Goal: Task Accomplishment & Management: Manage account settings

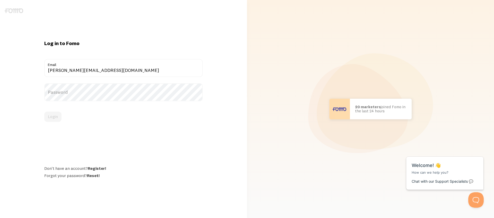
type input "[PERSON_NAME][EMAIL_ADDRESS][DOMAIN_NAME]"
click at [44, 111] on button "Login" at bounding box center [52, 116] width 17 height 10
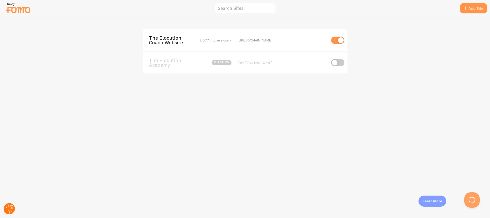
click at [6, 209] on circle at bounding box center [9, 208] width 11 height 11
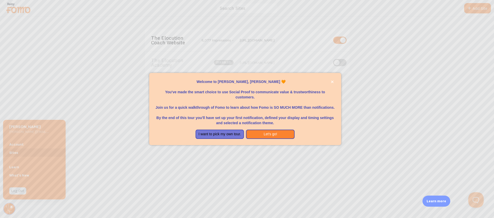
click at [272, 114] on p "By the end of this tour you'll have set up your first notification, defined you…" at bounding box center [245, 117] width 180 height 15
drag, startPoint x: 272, startPoint y: 132, endPoint x: 228, endPoint y: 134, distance: 44.3
click at [228, 134] on div "I want to pick my own tour. Let's go!" at bounding box center [245, 133] width 126 height 9
click at [228, 134] on button "I want to pick my own tour." at bounding box center [220, 133] width 49 height 9
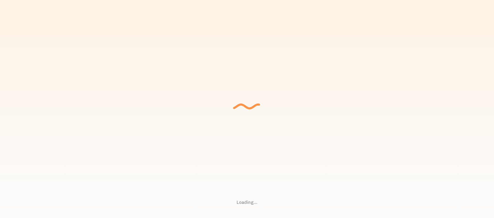
click at [6, 208] on div "Loading... Setting up a seamless experience... - [GEOGRAPHIC_DATA] Gathering da…" at bounding box center [247, 109] width 494 height 218
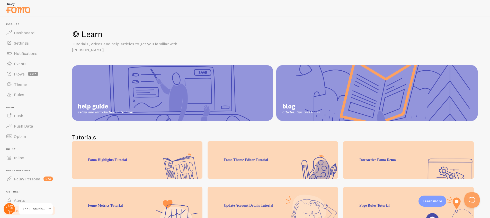
click at [11, 208] on g at bounding box center [9, 208] width 11 height 11
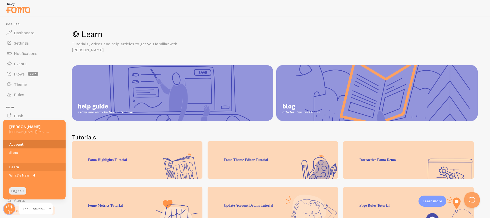
click at [41, 145] on link "Account" at bounding box center [34, 144] width 63 height 8
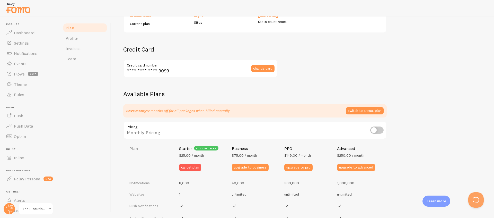
scroll to position [98, 0]
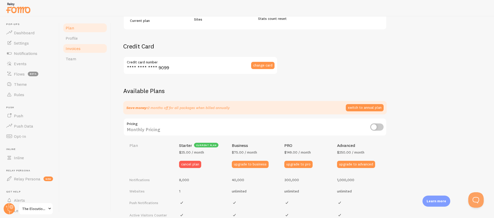
click at [90, 45] on link "Invoices" at bounding box center [85, 48] width 45 height 10
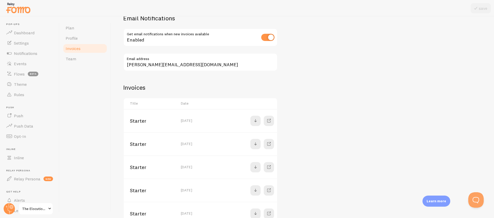
scroll to position [63, 0]
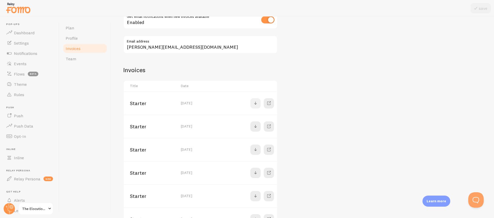
click at [255, 104] on span at bounding box center [255, 103] width 6 height 6
click at [257, 124] on span at bounding box center [255, 126] width 6 height 6
click at [257, 151] on span at bounding box center [255, 149] width 6 height 6
click at [258, 175] on span at bounding box center [255, 173] width 6 height 6
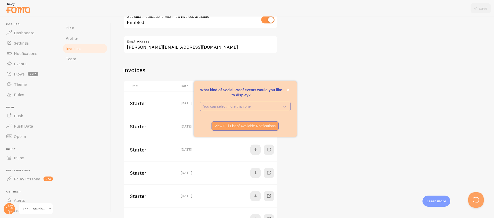
click at [283, 87] on p "What kind of Social Proof events would you like to display?" at bounding box center [245, 92] width 91 height 10
click at [292, 93] on div "What kind of Social Proof events would you like to display? You can select more…" at bounding box center [245, 109] width 103 height 56
click at [289, 91] on button "close," at bounding box center [287, 89] width 5 height 5
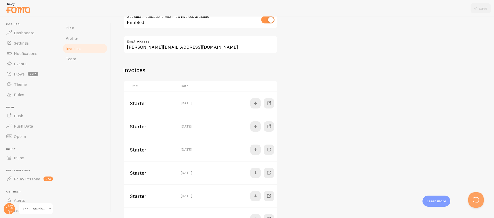
scroll to position [0, 0]
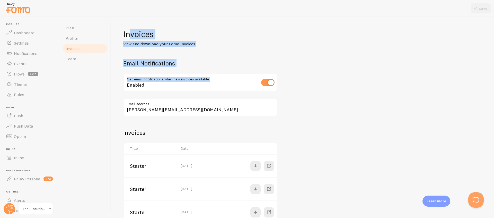
drag, startPoint x: 200, startPoint y: 78, endPoint x: 138, endPoint y: 35, distance: 75.7
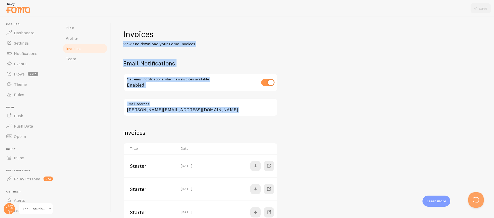
drag, startPoint x: 318, startPoint y: 127, endPoint x: 153, endPoint y: 24, distance: 194.8
click at [152, 24] on div "Invoices View and download your Fomo Invoices Email Notifications Get email not…" at bounding box center [302, 116] width 383 height 201
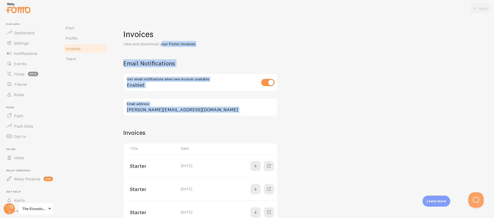
drag, startPoint x: 288, startPoint y: 121, endPoint x: 164, endPoint y: 42, distance: 147.4
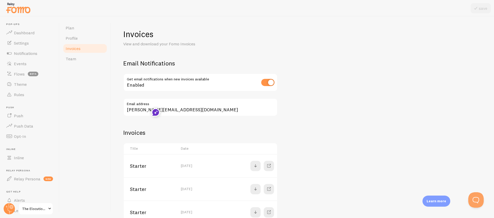
drag, startPoint x: 162, startPoint y: 32, endPoint x: 131, endPoint y: 32, distance: 30.6
click at [162, 33] on h1 "Invoices" at bounding box center [302, 34] width 358 height 11
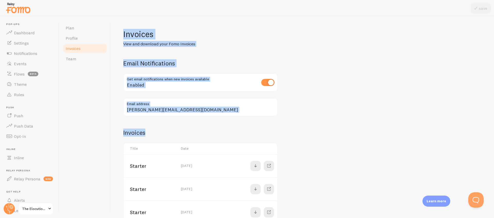
drag, startPoint x: 119, startPoint y: 31, endPoint x: 334, endPoint y: 142, distance: 241.7
click at [332, 148] on div "Invoices View and download your Fomo Invoices Email Notifications Get email not…" at bounding box center [302, 116] width 383 height 201
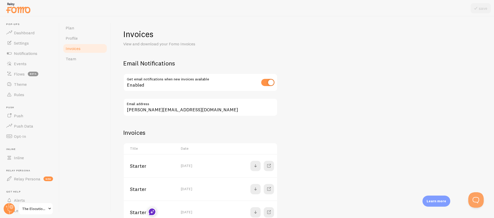
drag, startPoint x: 304, startPoint y: 156, endPoint x: 239, endPoint y: 111, distance: 79.9
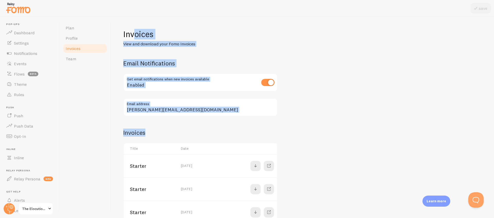
drag, startPoint x: 232, startPoint y: 113, endPoint x: 135, endPoint y: 31, distance: 127.6
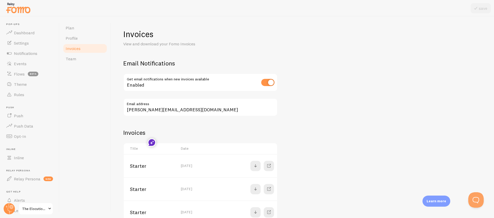
click at [128, 30] on h1 "Invoices" at bounding box center [302, 34] width 358 height 11
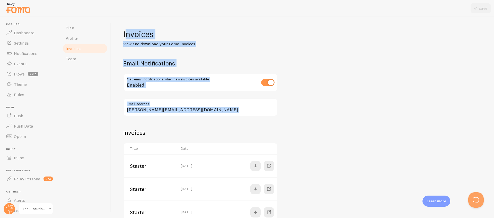
drag, startPoint x: 125, startPoint y: 30, endPoint x: 287, endPoint y: 134, distance: 191.9
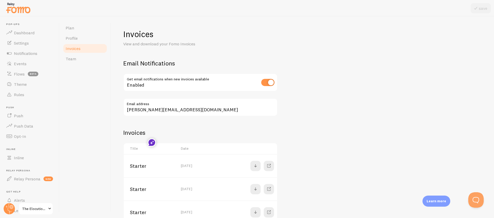
click at [87, 60] on link "Team" at bounding box center [85, 59] width 45 height 10
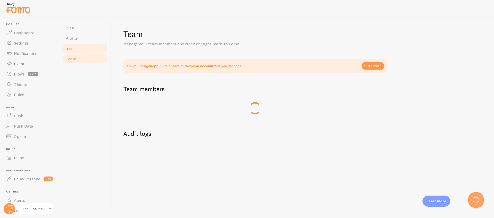
click at [89, 50] on link "Invoices" at bounding box center [85, 48] width 45 height 10
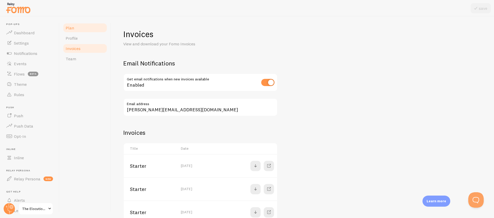
click at [80, 31] on link "Plan" at bounding box center [85, 28] width 45 height 10
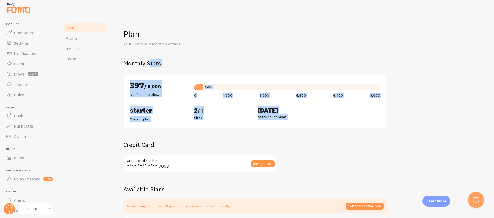
drag, startPoint x: 302, startPoint y: 131, endPoint x: 137, endPoint y: 65, distance: 177.8
click at [20, 72] on span "Flows" at bounding box center [19, 73] width 11 height 5
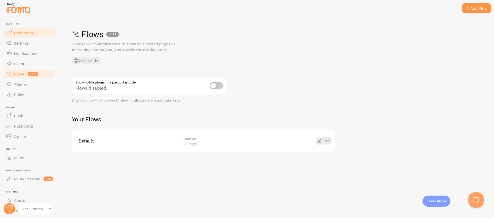
click at [29, 33] on span "Dashboard" at bounding box center [24, 32] width 21 height 5
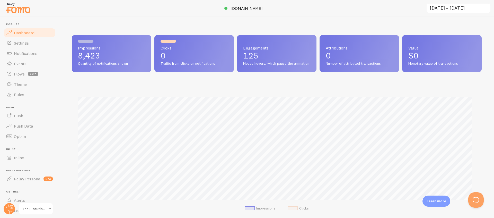
scroll to position [135, 406]
drag, startPoint x: 280, startPoint y: 12, endPoint x: 178, endPoint y: 6, distance: 102.3
click at [175, 6] on div at bounding box center [247, 8] width 494 height 16
click at [231, 8] on span "[DOMAIN_NAME]" at bounding box center [247, 8] width 32 height 5
drag, startPoint x: 283, startPoint y: 16, endPoint x: 188, endPoint y: 9, distance: 95.2
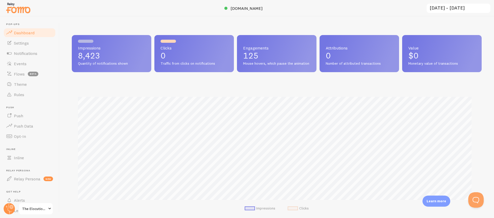
click at [188, 9] on div at bounding box center [247, 8] width 494 height 16
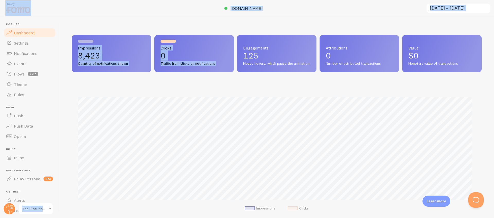
drag, startPoint x: 290, startPoint y: 17, endPoint x: 196, endPoint y: 8, distance: 94.0
click at [196, 8] on div "Pop-ups Dashboard Settings Notifications Events Flows beta Theme Rules [GEOGRAP…" at bounding box center [247, 109] width 494 height 218
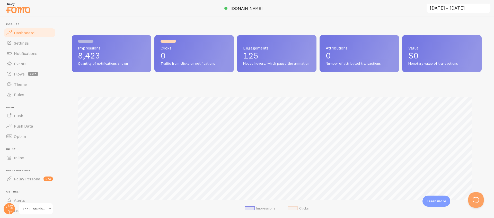
click at [233, 14] on div at bounding box center [247, 8] width 494 height 16
